Goal: Check status: Check status

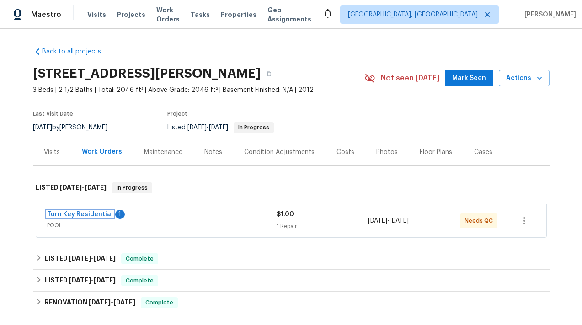
click at [102, 215] on link "Turn Key Residential" at bounding box center [80, 214] width 66 height 6
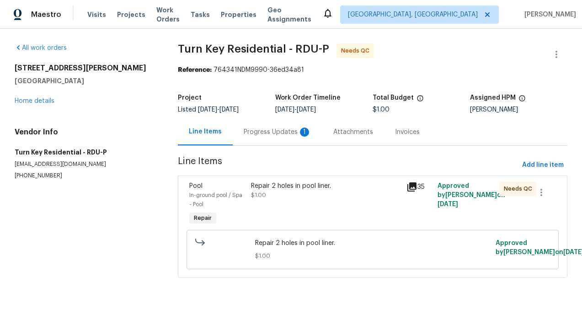
click at [272, 137] on div "Progress Updates 1" at bounding box center [278, 131] width 90 height 27
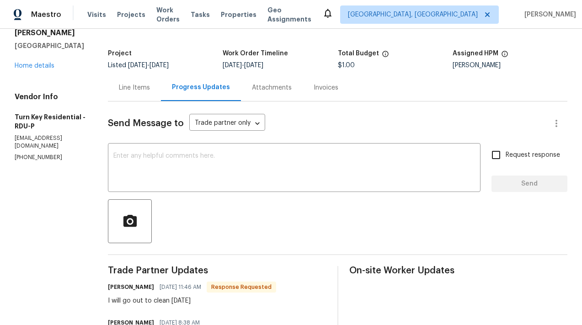
scroll to position [41, 0]
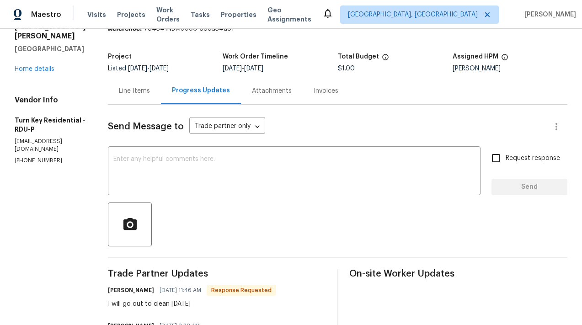
click at [280, 90] on div "Attachments" at bounding box center [272, 90] width 40 height 9
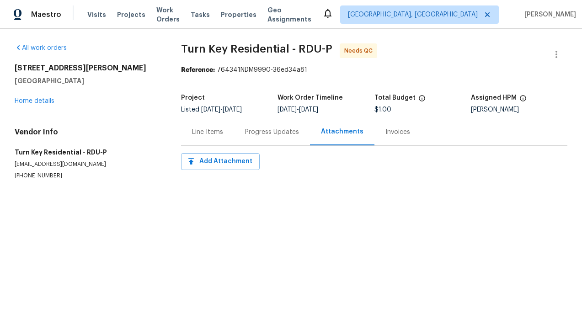
click at [213, 135] on div "Line Items" at bounding box center [207, 132] width 31 height 9
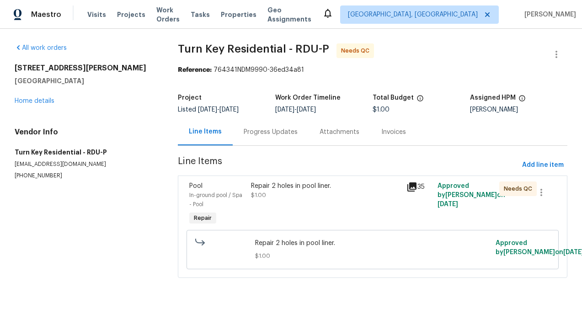
click at [409, 187] on icon at bounding box center [411, 186] width 9 height 9
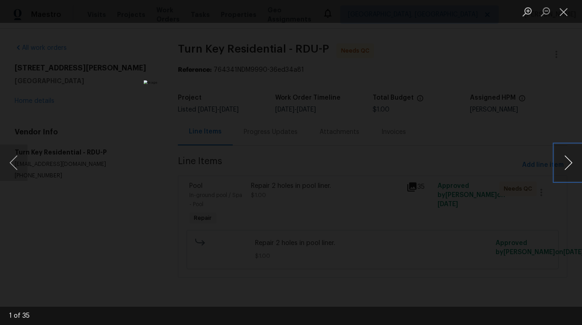
click at [564, 166] on button "Next image" at bounding box center [568, 162] width 27 height 37
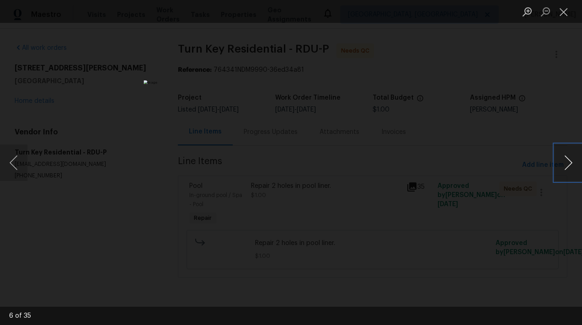
click at [564, 166] on button "Next image" at bounding box center [568, 162] width 27 height 37
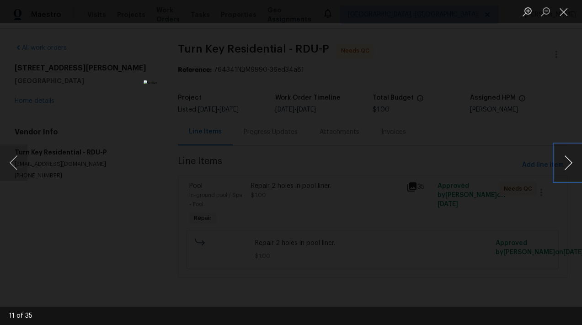
click at [564, 166] on button "Next image" at bounding box center [568, 162] width 27 height 37
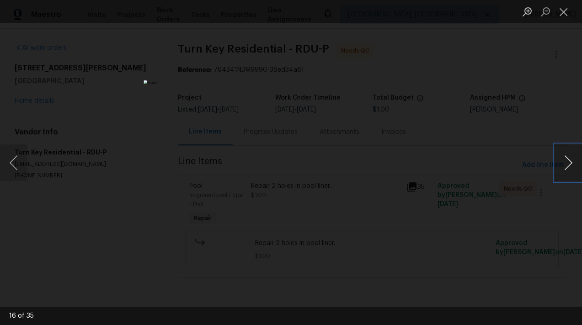
click at [564, 166] on button "Next image" at bounding box center [568, 162] width 27 height 37
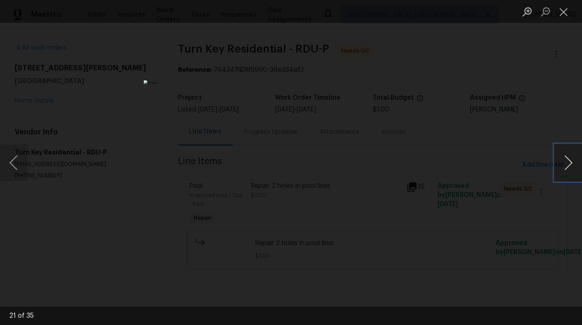
click at [564, 166] on button "Next image" at bounding box center [568, 162] width 27 height 37
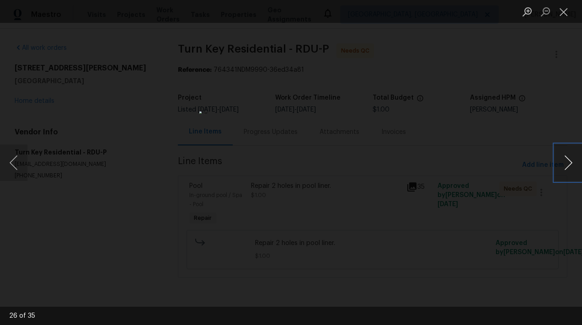
click at [564, 166] on button "Next image" at bounding box center [568, 162] width 27 height 37
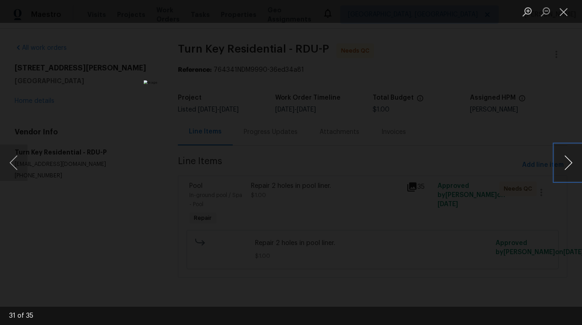
click at [564, 166] on button "Next image" at bounding box center [568, 162] width 27 height 37
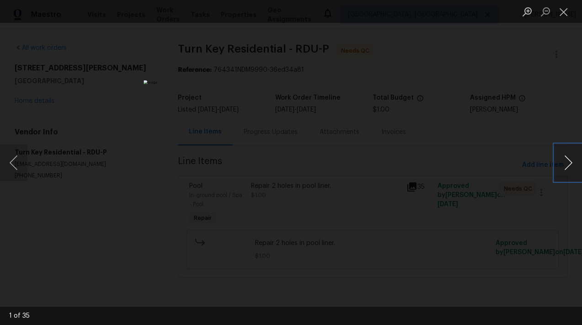
click at [564, 166] on button "Next image" at bounding box center [568, 162] width 27 height 37
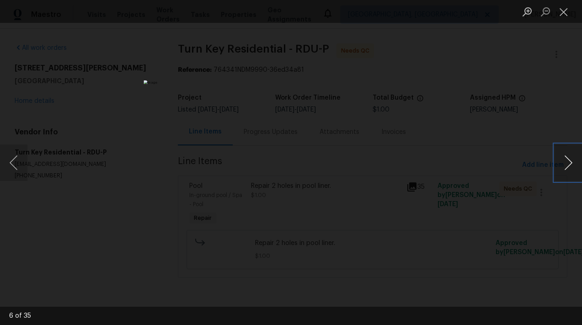
click at [564, 166] on button "Next image" at bounding box center [568, 162] width 27 height 37
click at [15, 163] on button "Previous image" at bounding box center [13, 162] width 27 height 37
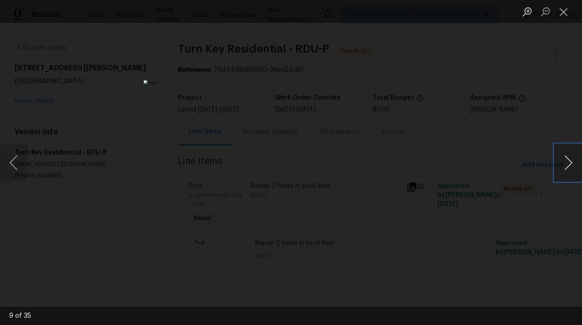
click at [568, 165] on button "Next image" at bounding box center [568, 162] width 27 height 37
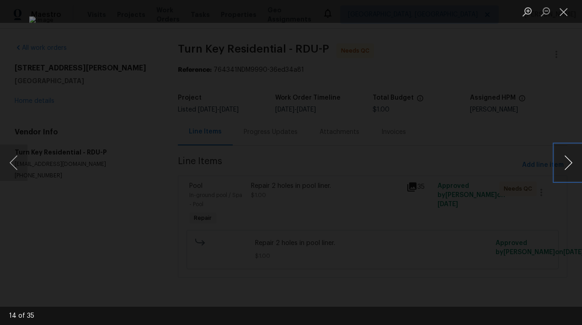
click at [568, 165] on button "Next image" at bounding box center [568, 162] width 27 height 37
click at [475, 218] on div "Lightbox" at bounding box center [291, 162] width 582 height 325
